Goal: Task Accomplishment & Management: Complete application form

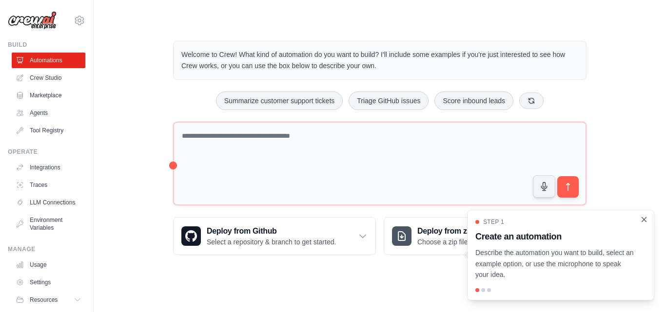
click at [643, 219] on icon "Close walkthrough" at bounding box center [644, 219] width 4 height 4
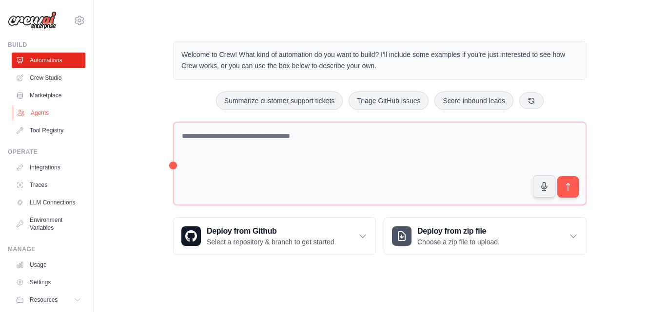
click at [37, 117] on link "Agents" at bounding box center [50, 113] width 74 height 16
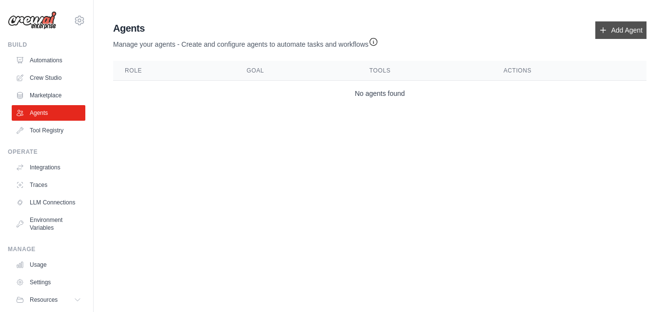
click at [608, 29] on link "Add Agent" at bounding box center [620, 30] width 51 height 18
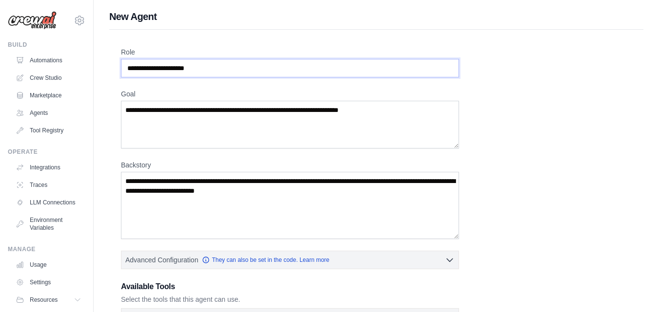
click at [211, 71] on input "Role" at bounding box center [290, 68] width 338 height 19
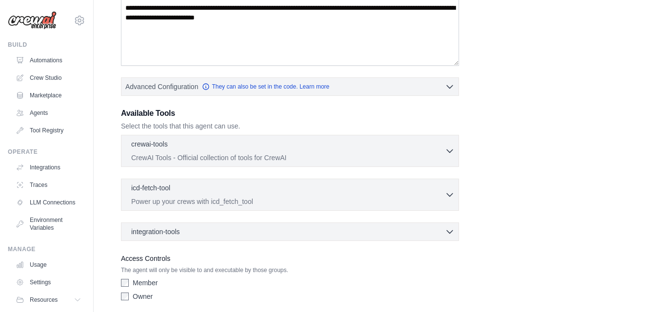
scroll to position [211, 0]
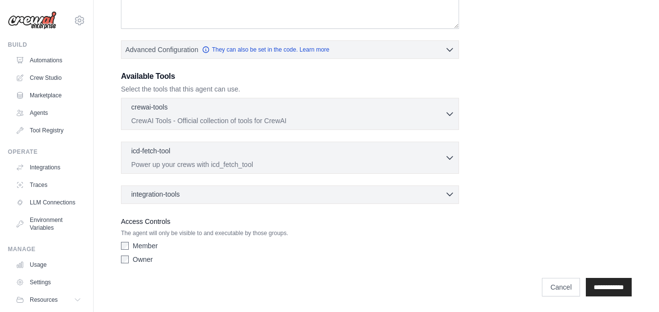
click at [151, 197] on span "integration-tools" at bounding box center [155, 195] width 49 height 10
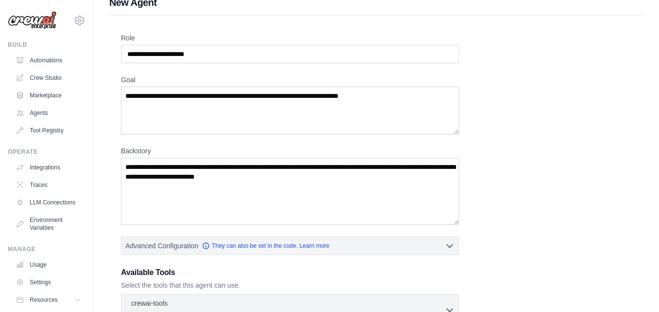
scroll to position [0, 0]
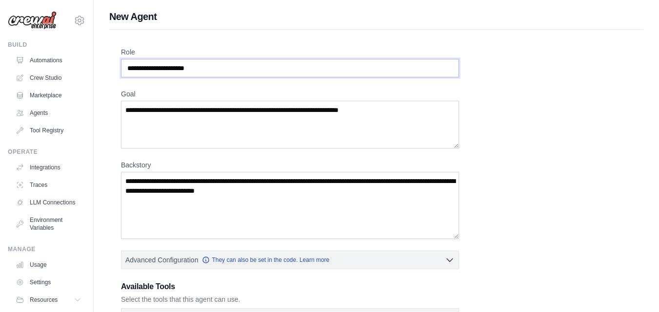
drag, startPoint x: 209, startPoint y: 65, endPoint x: 128, endPoint y: 50, distance: 82.3
click at [128, 50] on div "Role" at bounding box center [290, 62] width 338 height 30
click at [45, 168] on link "Integrations" at bounding box center [50, 168] width 74 height 16
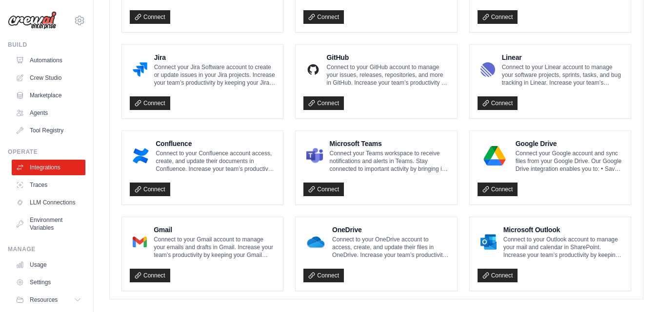
scroll to position [594, 0]
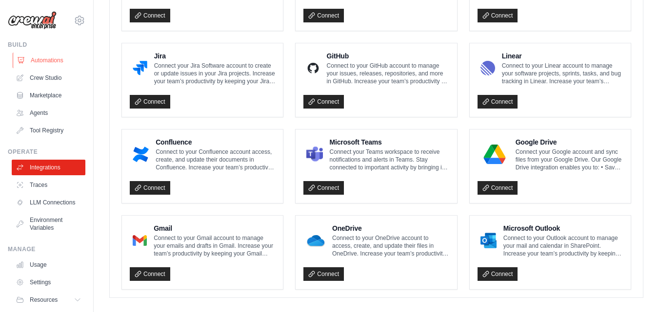
click at [51, 57] on link "Automations" at bounding box center [50, 61] width 74 height 16
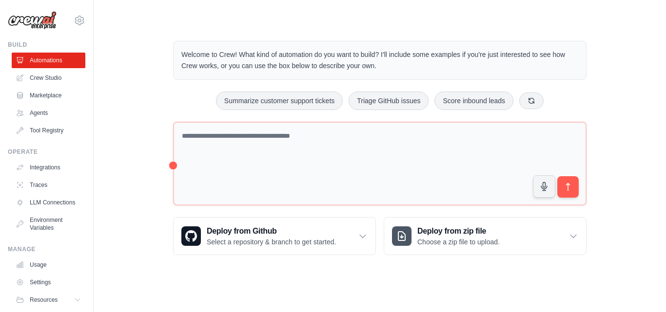
drag, startPoint x: 276, startPoint y: 56, endPoint x: 368, endPoint y: 60, distance: 91.8
click at [368, 60] on p "Welcome to Crew! What kind of automation do you want to build? I'll include som…" at bounding box center [379, 60] width 397 height 22
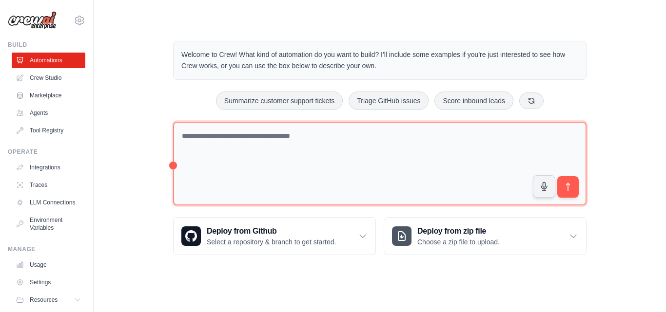
drag, startPoint x: 416, startPoint y: 64, endPoint x: 366, endPoint y: 144, distance: 94.4
click at [366, 144] on div "Welcome to Crew! What kind of automation do you want to build? I'll include som…" at bounding box center [379, 148] width 437 height 246
click at [302, 168] on textarea at bounding box center [379, 164] width 413 height 84
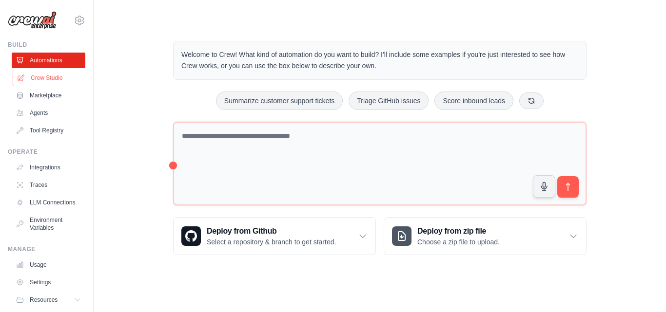
click at [19, 76] on icon at bounding box center [21, 78] width 6 height 6
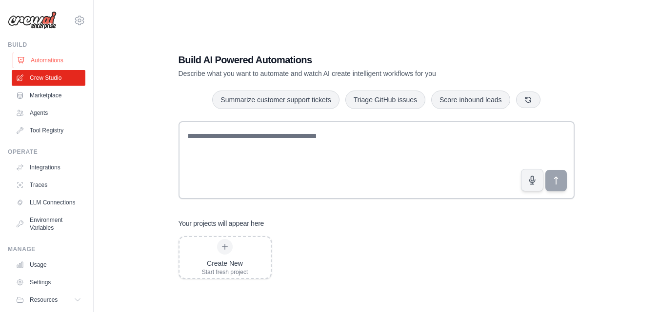
click at [33, 55] on link "Automations" at bounding box center [50, 61] width 74 height 16
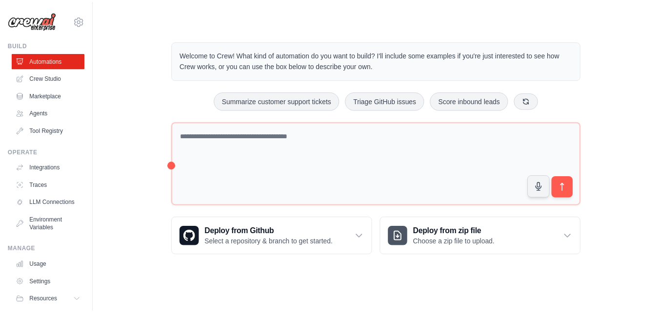
scroll to position [38, 0]
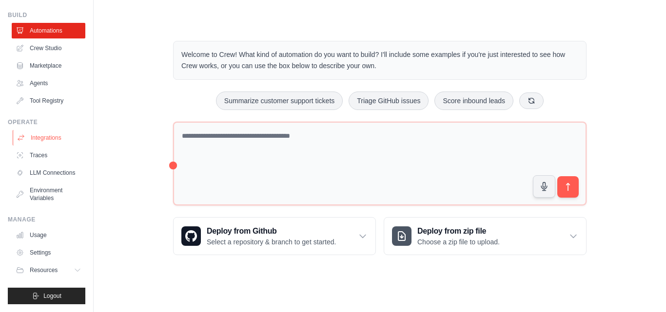
click at [35, 131] on link "Integrations" at bounding box center [50, 138] width 74 height 16
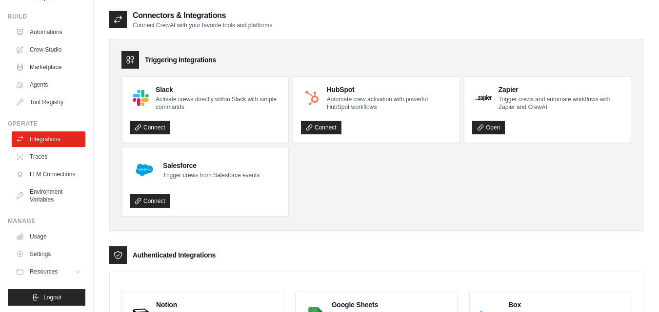
scroll to position [30, 0]
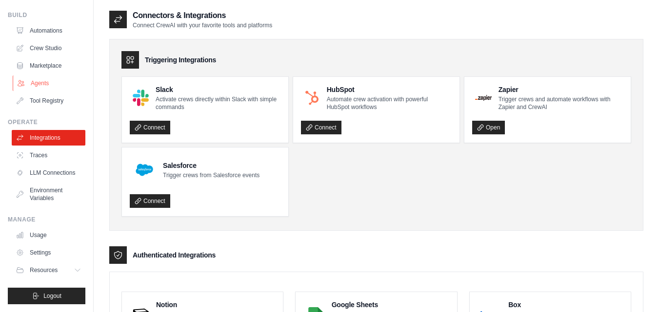
click at [40, 89] on link "Agents" at bounding box center [50, 84] width 74 height 16
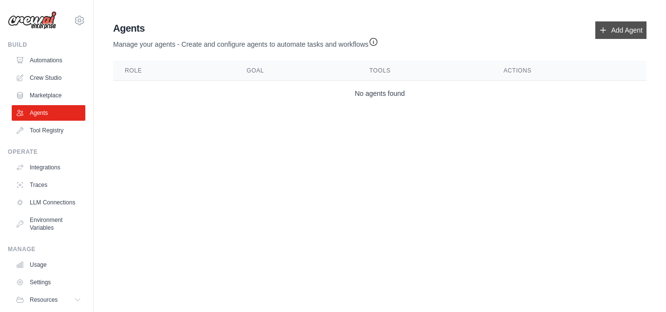
click at [600, 21] on link "Add Agent" at bounding box center [620, 30] width 51 height 18
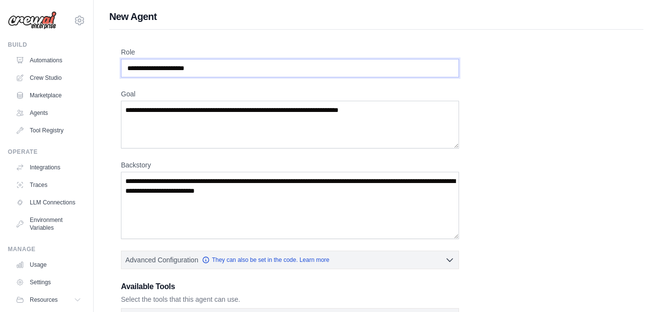
click at [402, 72] on input "Role" at bounding box center [290, 68] width 338 height 19
click at [178, 68] on input "Role" at bounding box center [290, 68] width 338 height 19
type input "*"
click at [266, 123] on textarea "**" at bounding box center [290, 125] width 338 height 48
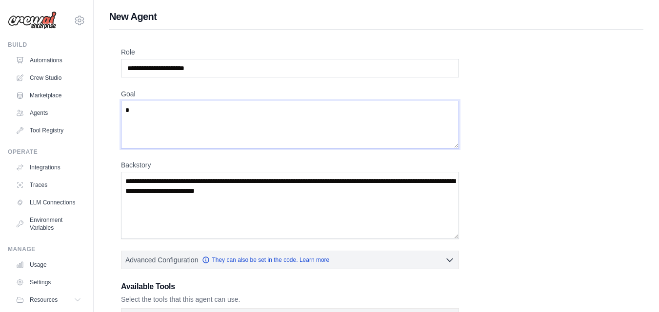
type textarea "*"
click at [212, 181] on textarea "Backstory" at bounding box center [290, 205] width 338 height 67
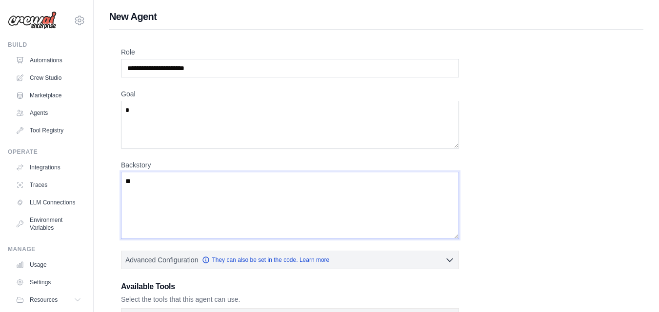
type textarea "*"
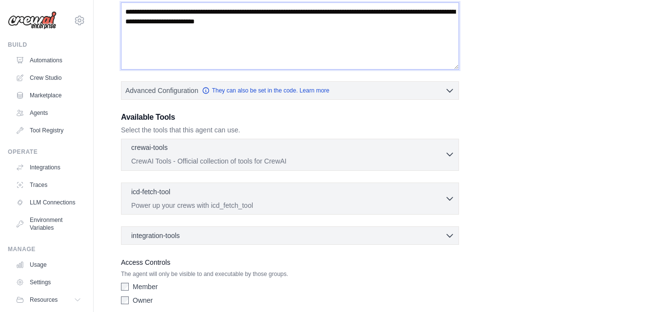
scroll to position [211, 0]
